Goal: Task Accomplishment & Management: Manage account settings

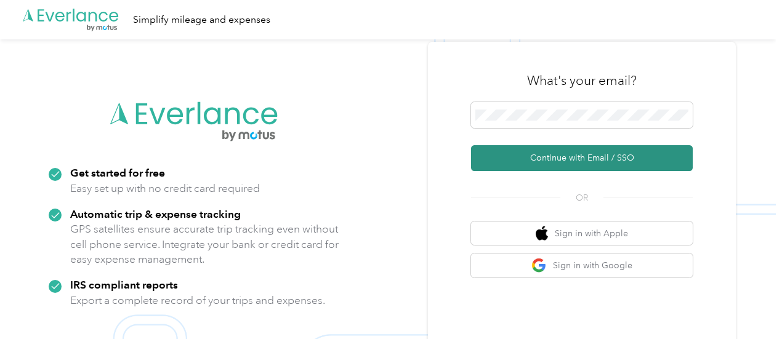
click at [593, 152] on button "Continue with Email / SSO" at bounding box center [582, 158] width 222 height 26
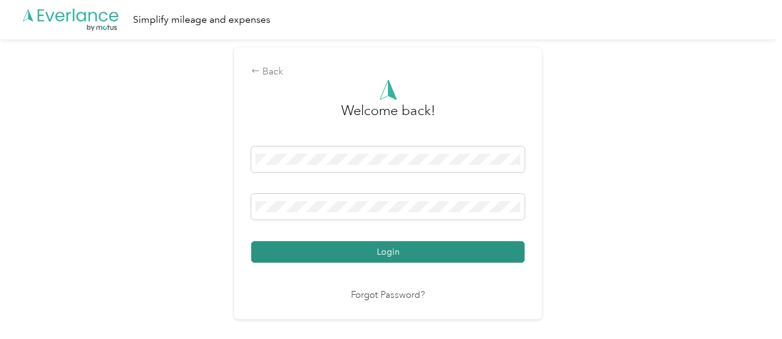
click at [398, 251] on button "Login" at bounding box center [388, 253] width 274 height 22
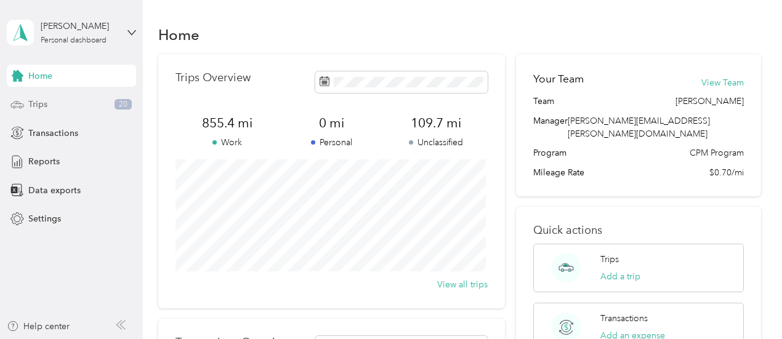
click at [76, 102] on div "Trips 20" at bounding box center [71, 105] width 129 height 22
